Goal: Information Seeking & Learning: Learn about a topic

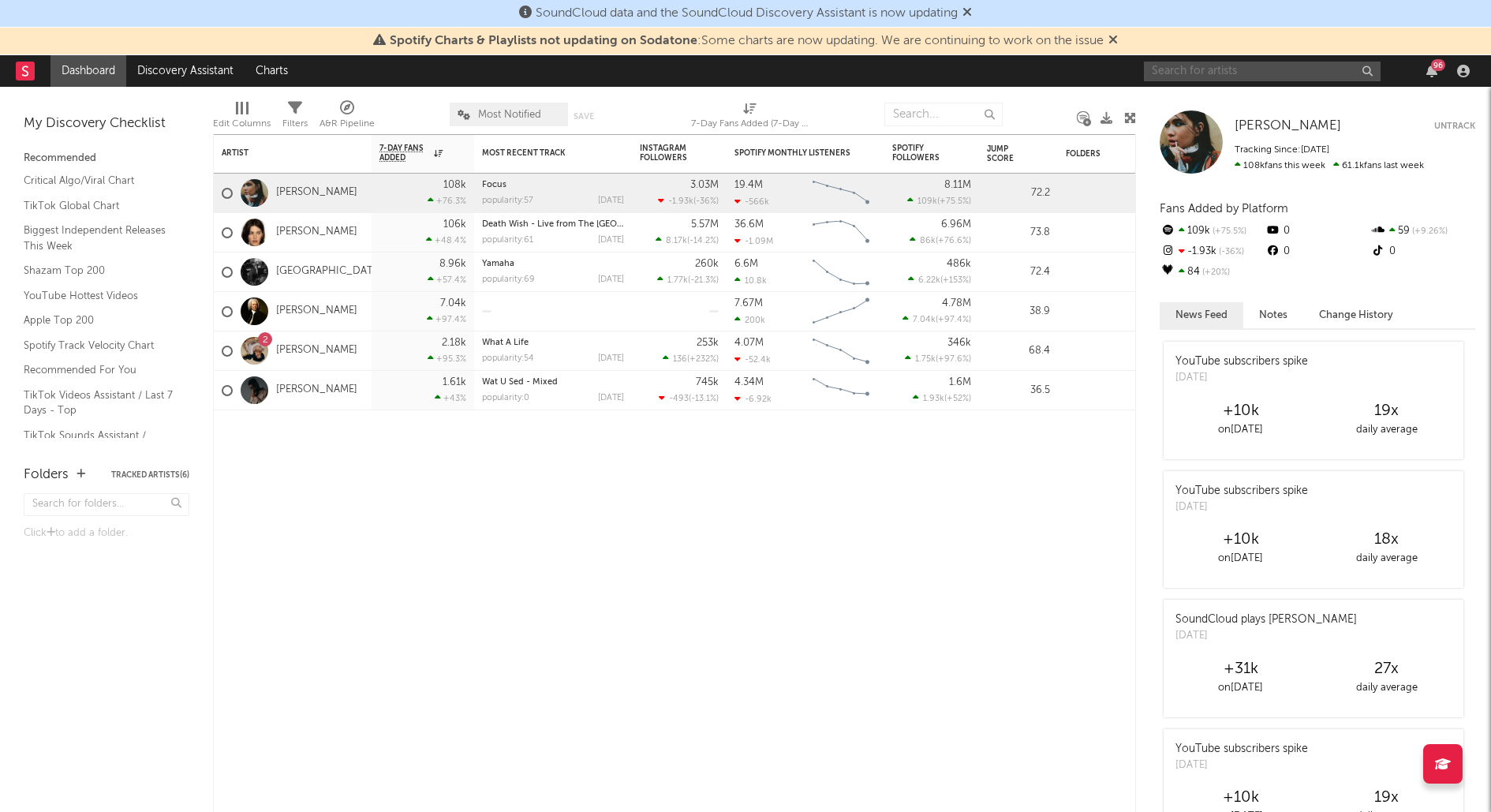
click at [1261, 80] on input "text" at bounding box center [1262, 72] width 236 height 20
click at [1466, 66] on icon "button" at bounding box center [1463, 71] width 13 height 13
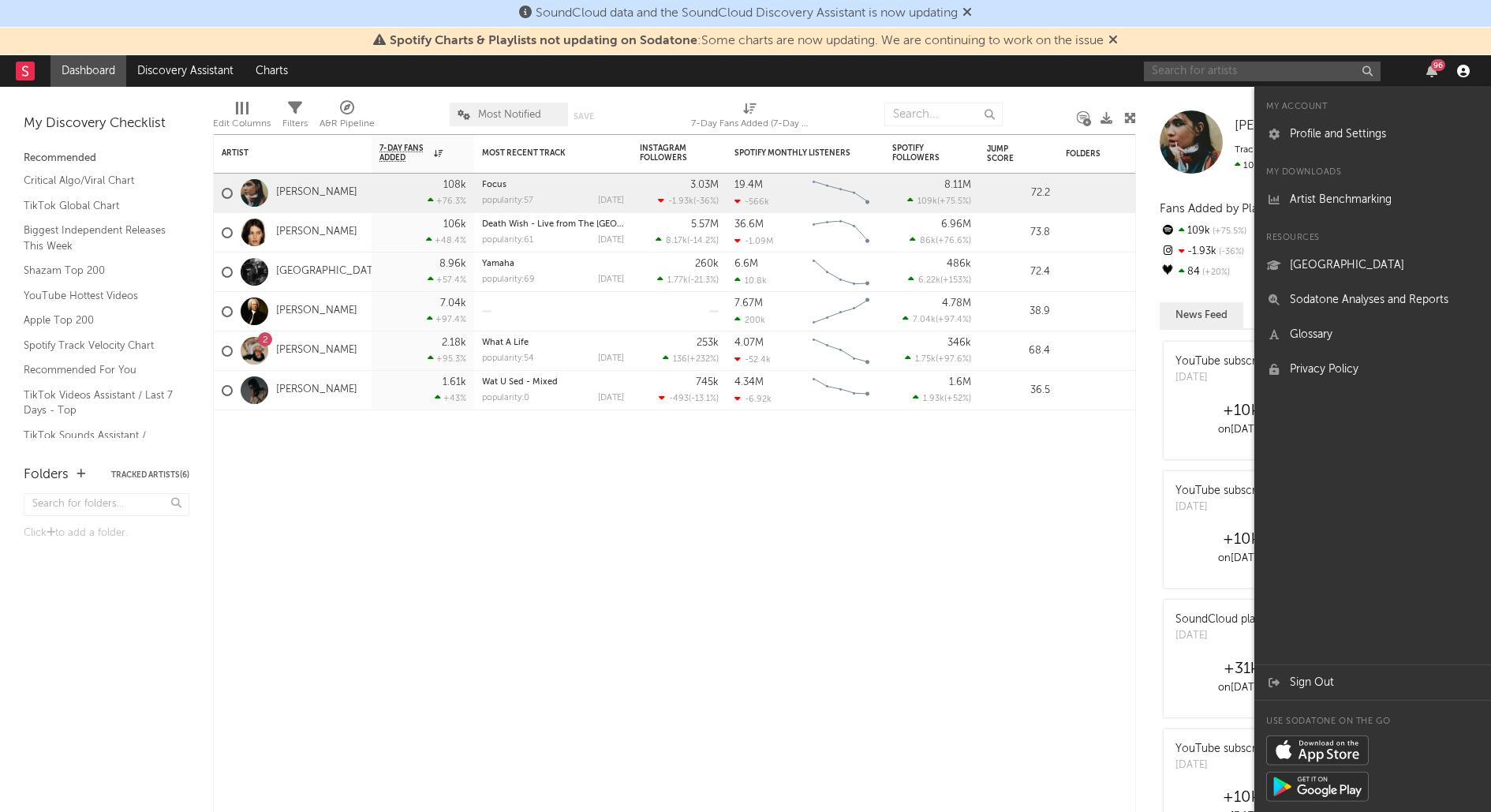
click at [1466, 66] on icon "button" at bounding box center [1463, 71] width 13 height 13
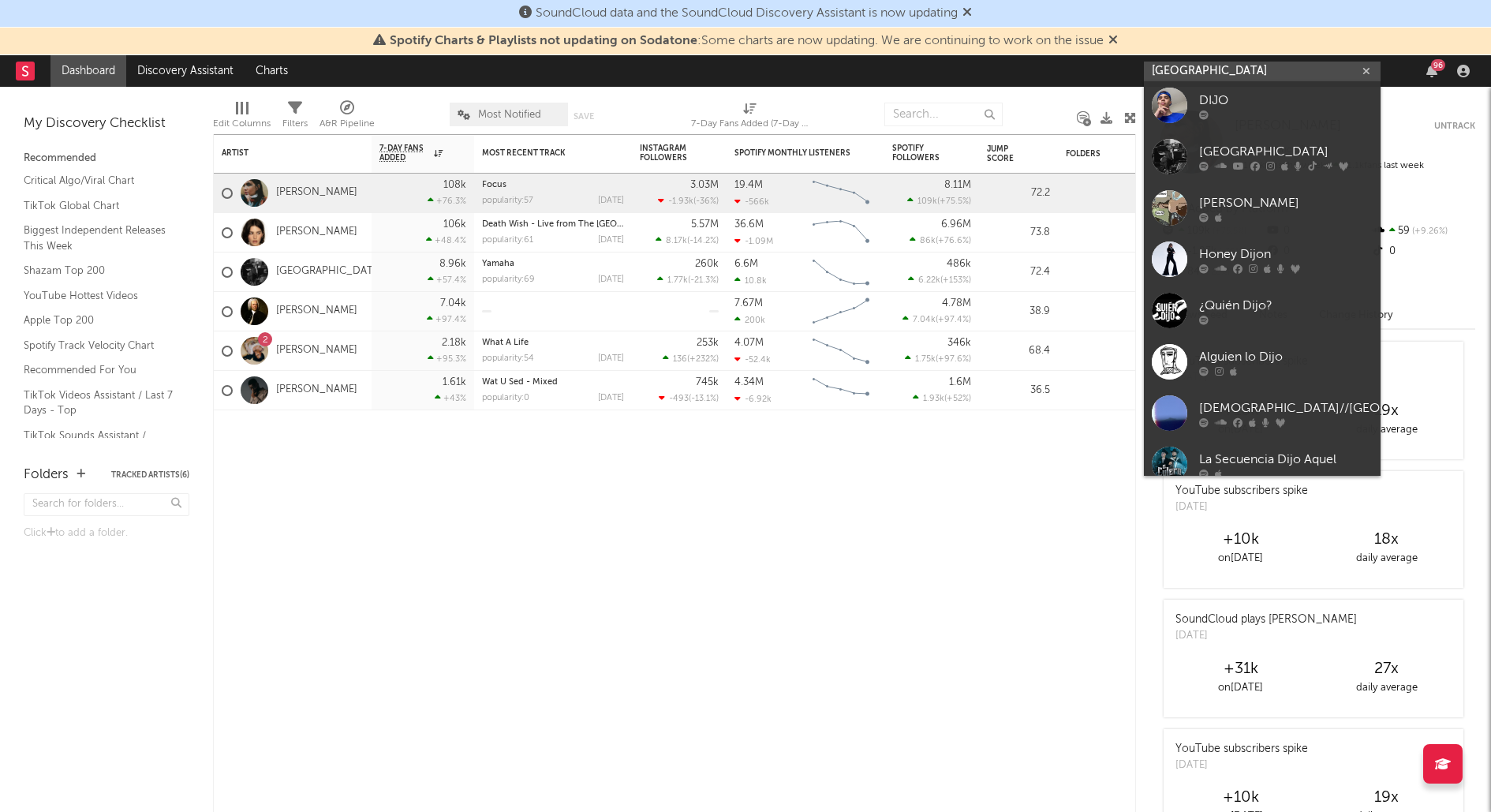
scroll to position [105, 0]
type input "[GEOGRAPHIC_DATA]"
click at [1253, 146] on div "[GEOGRAPHIC_DATA]" at bounding box center [1285, 150] width 173 height 19
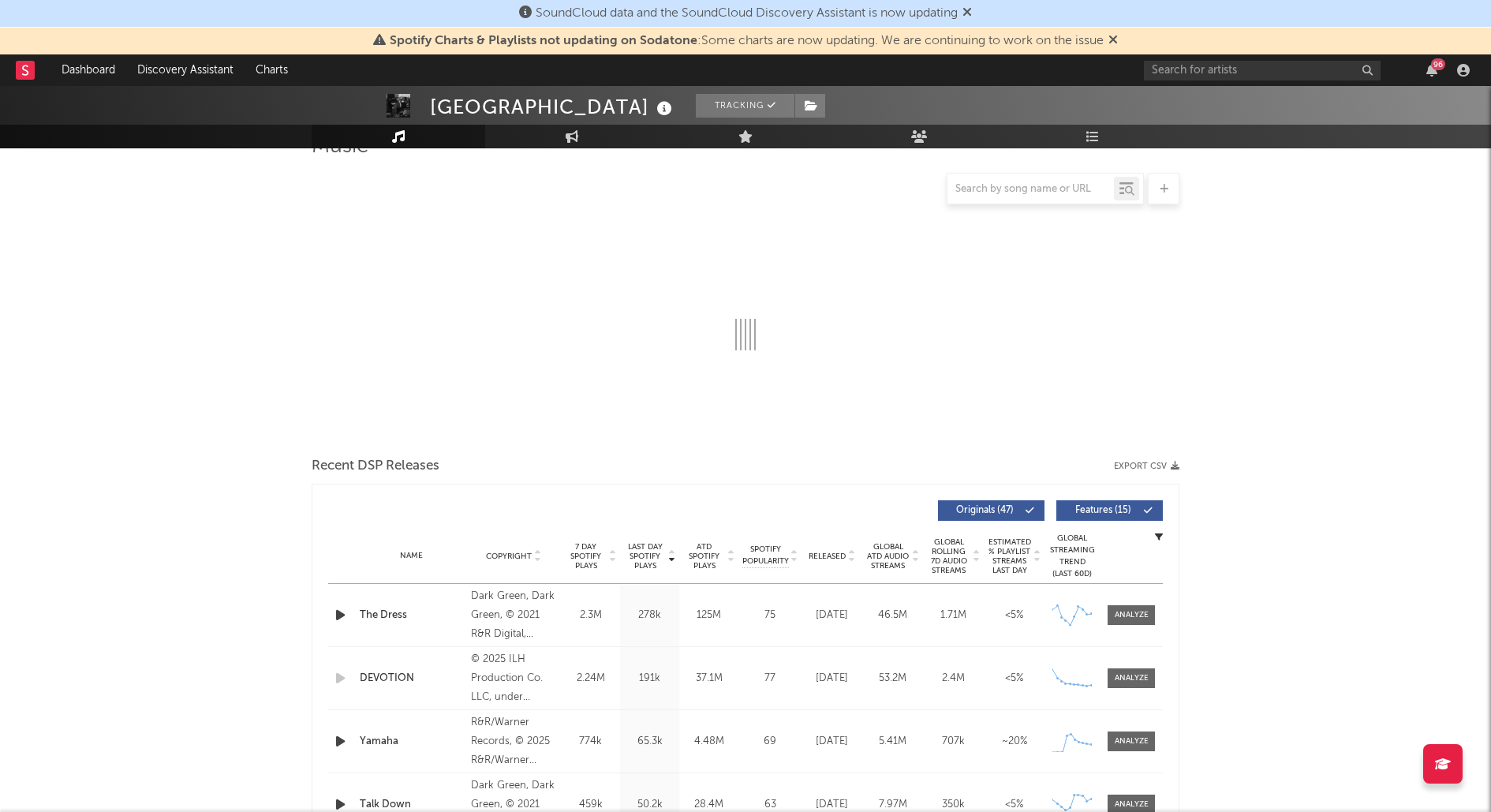
select select "6m"
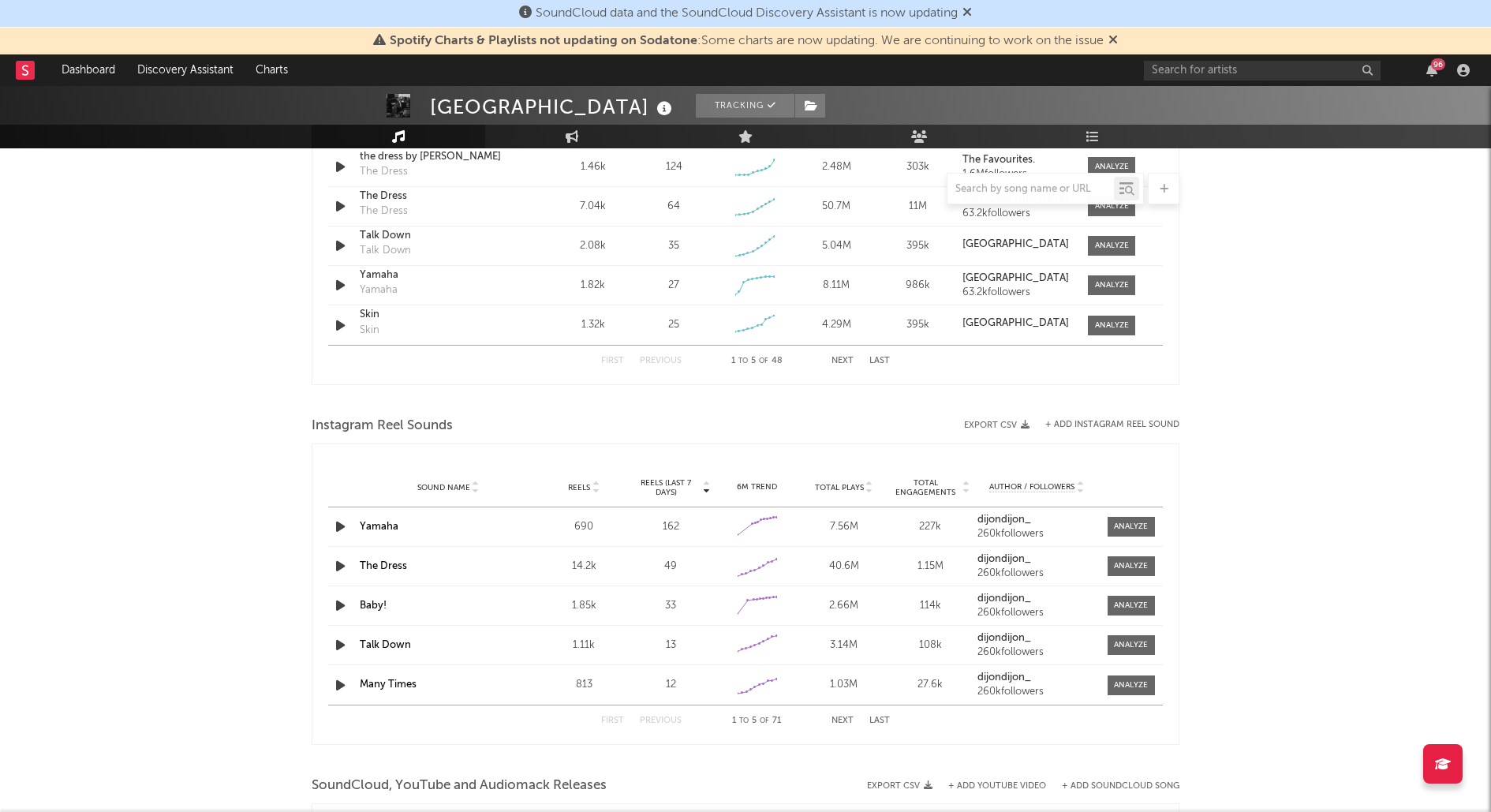
scroll to position [1180, 0]
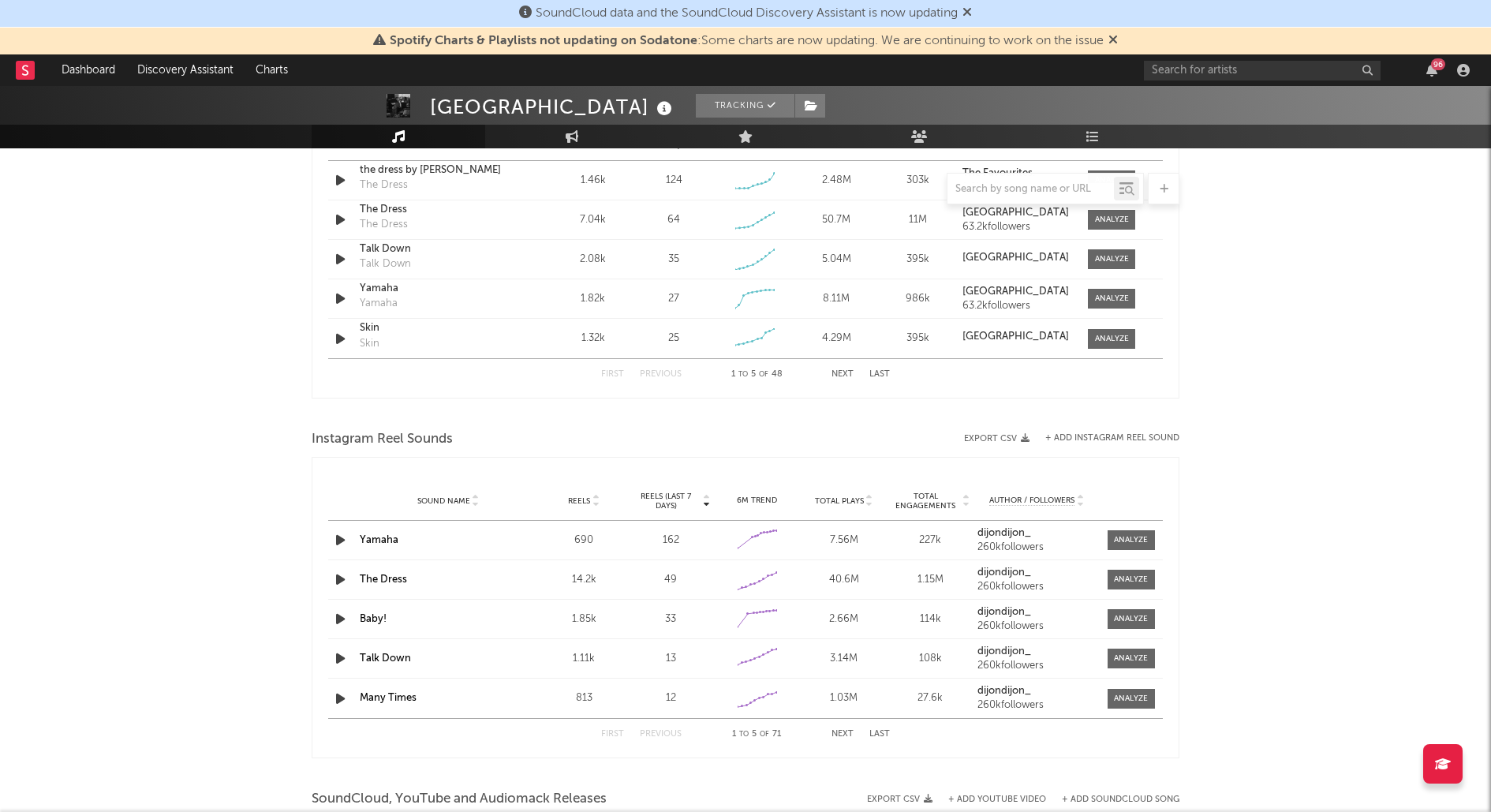
click at [1469, 81] on div "96" at bounding box center [1310, 70] width 331 height 31
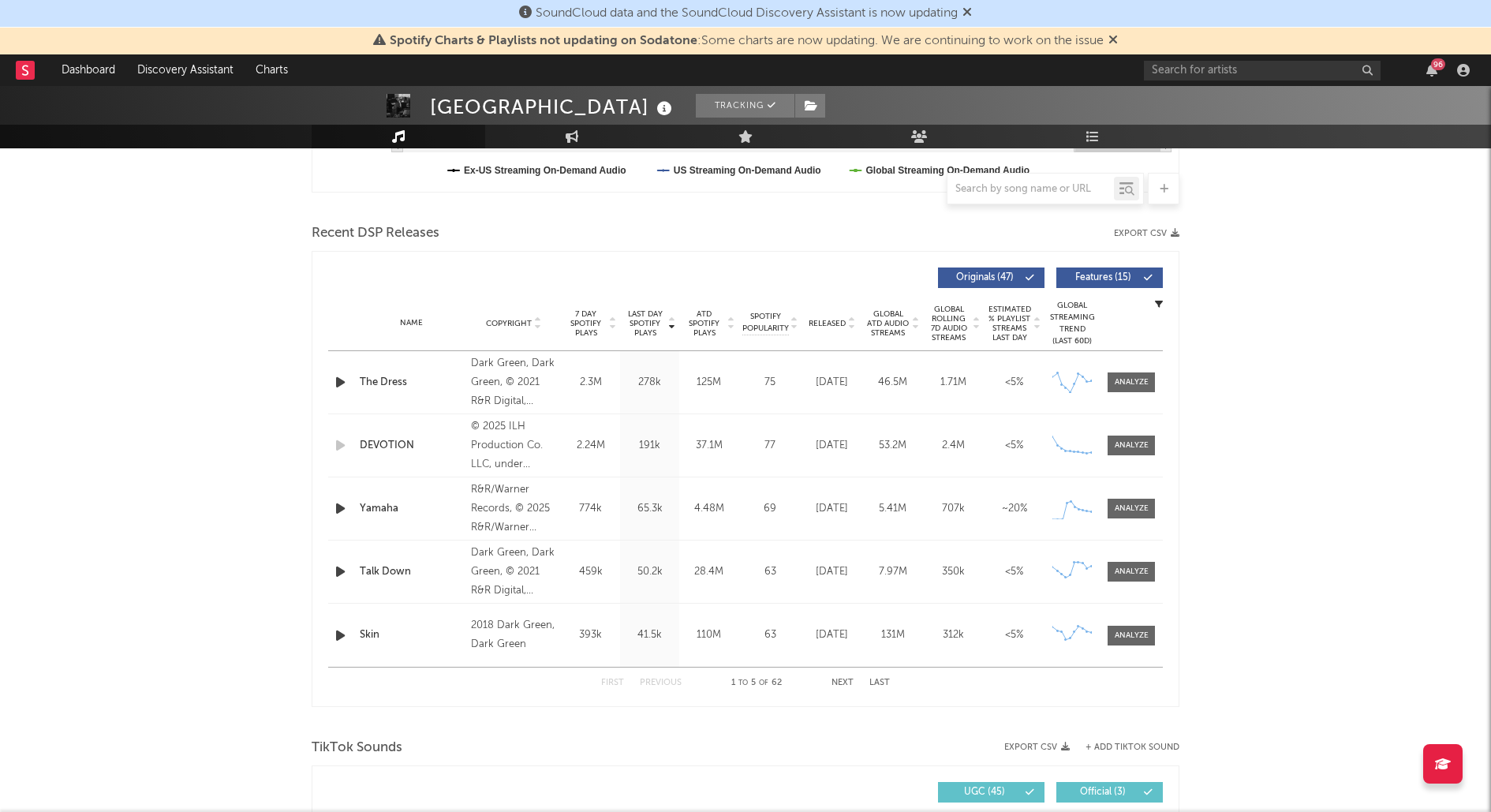
scroll to position [0, 0]
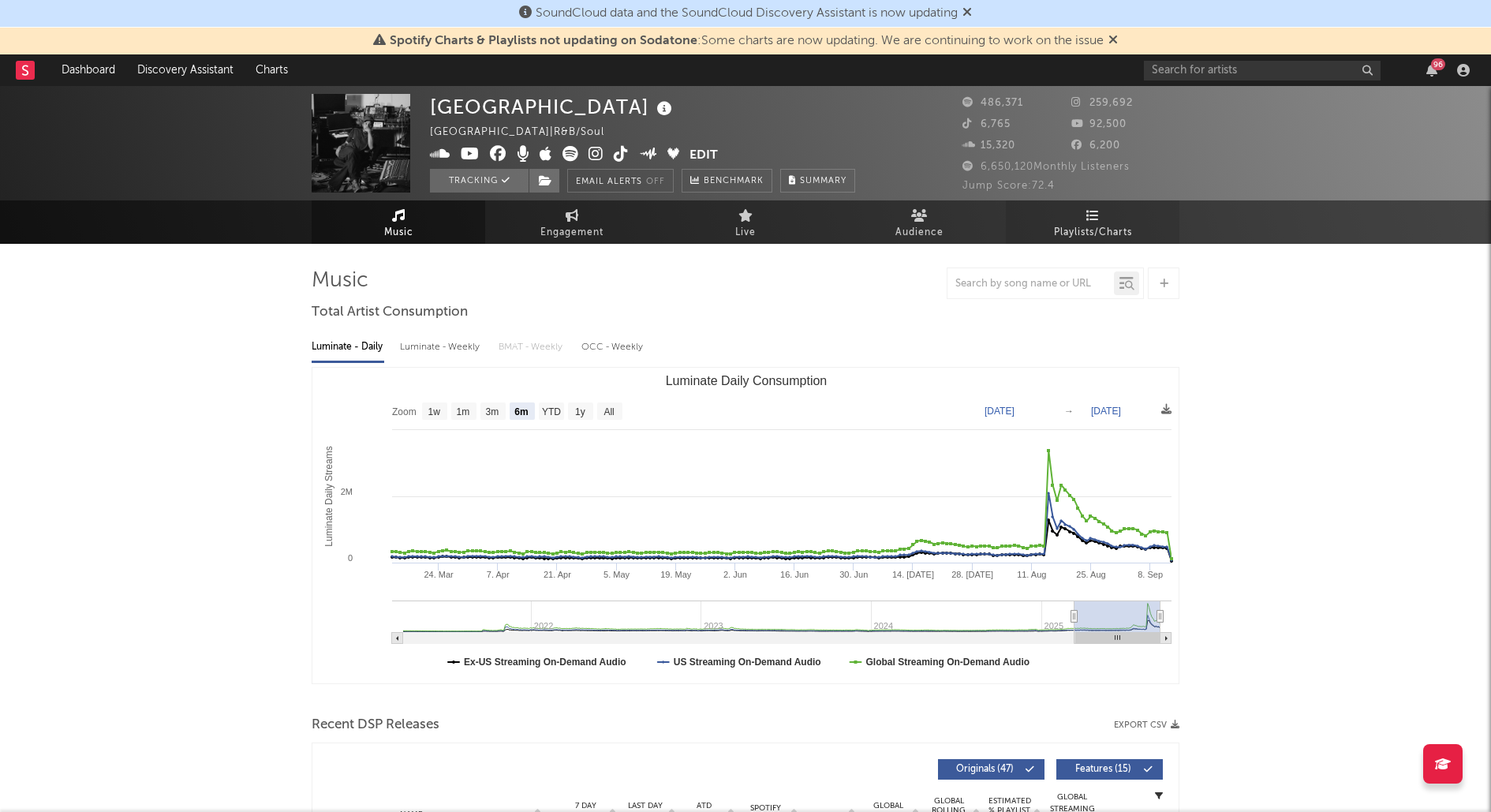
click at [1092, 217] on icon at bounding box center [1092, 216] width 13 height 13
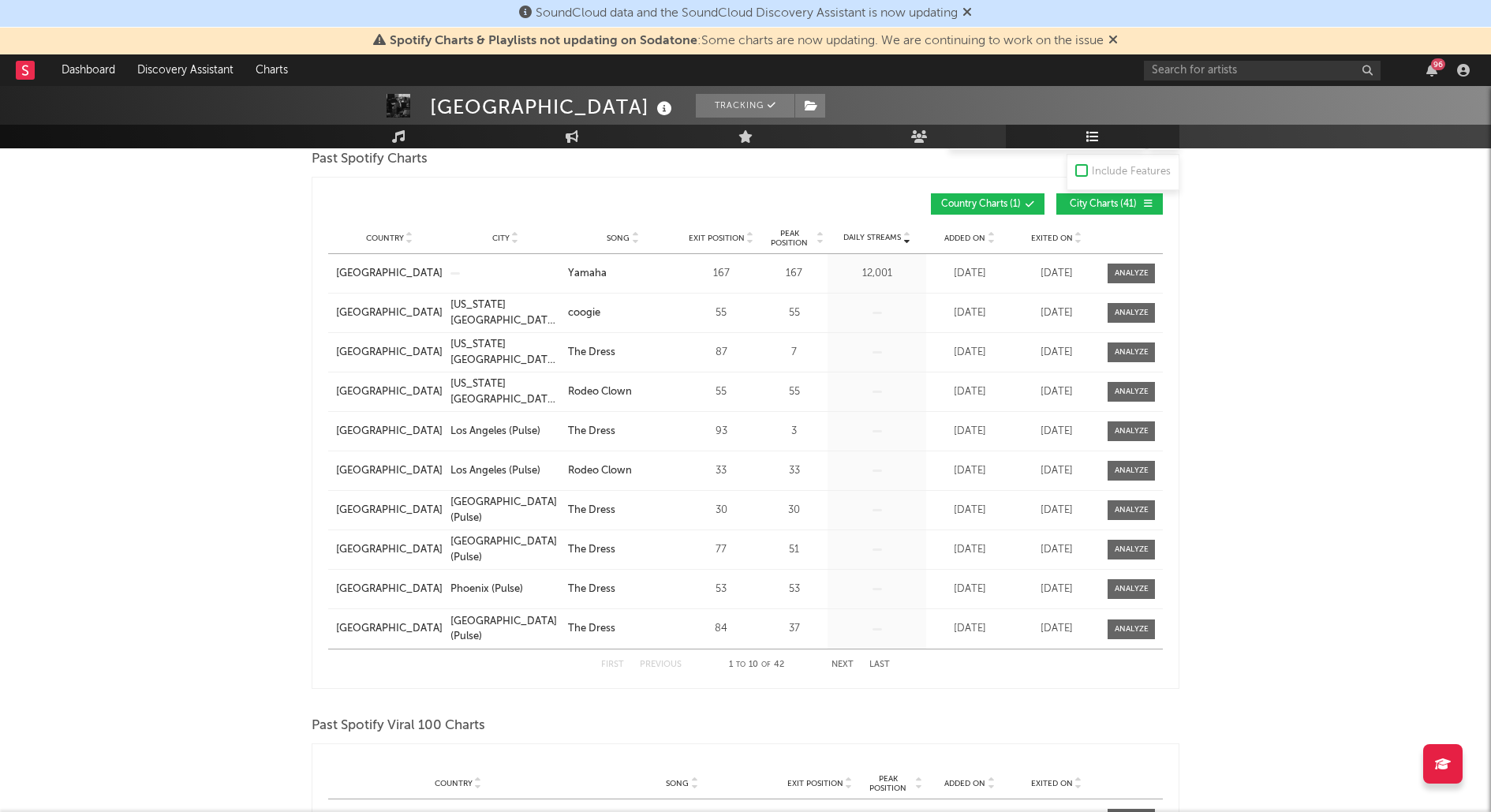
scroll to position [1061, 0]
